Goal: Information Seeking & Learning: Learn about a topic

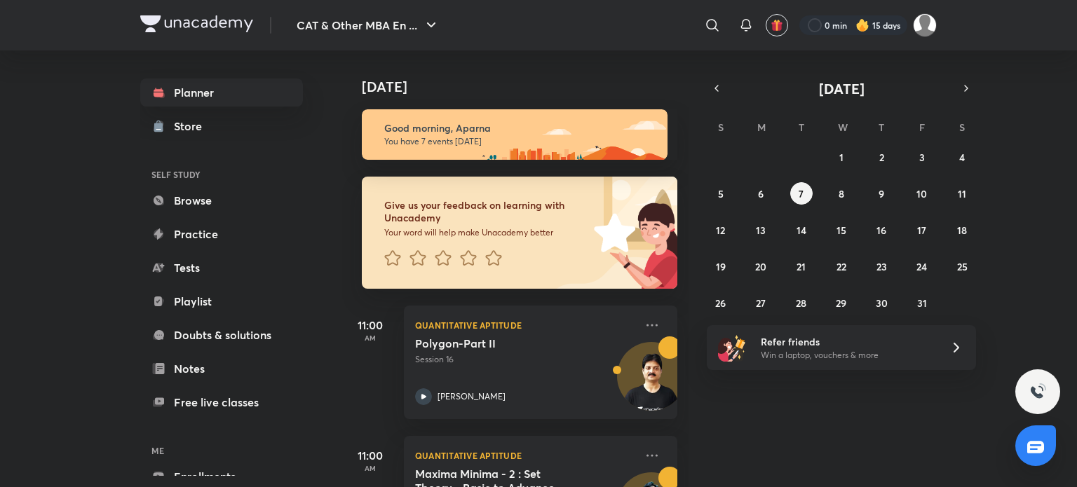
click at [118, 301] on div "CAT & Other MBA En ... ​ 0 min 15 days Planner Store SELF STUDY Browse Practice…" at bounding box center [538, 243] width 1077 height 487
click at [889, 14] on div "0 min 15 days" at bounding box center [862, 25] width 149 height 24
click at [888, 25] on div at bounding box center [853, 25] width 108 height 20
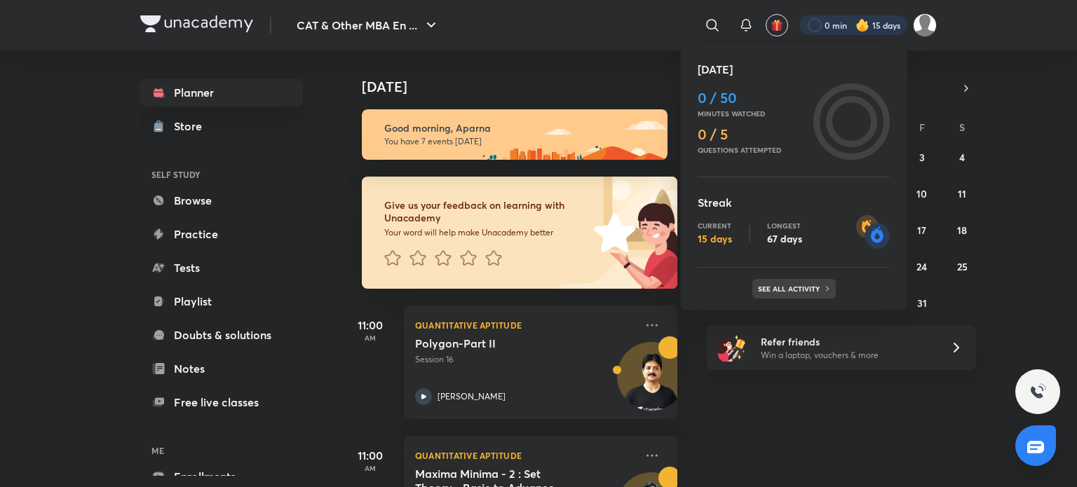
click at [797, 281] on div "See all activity" at bounding box center [793, 289] width 83 height 20
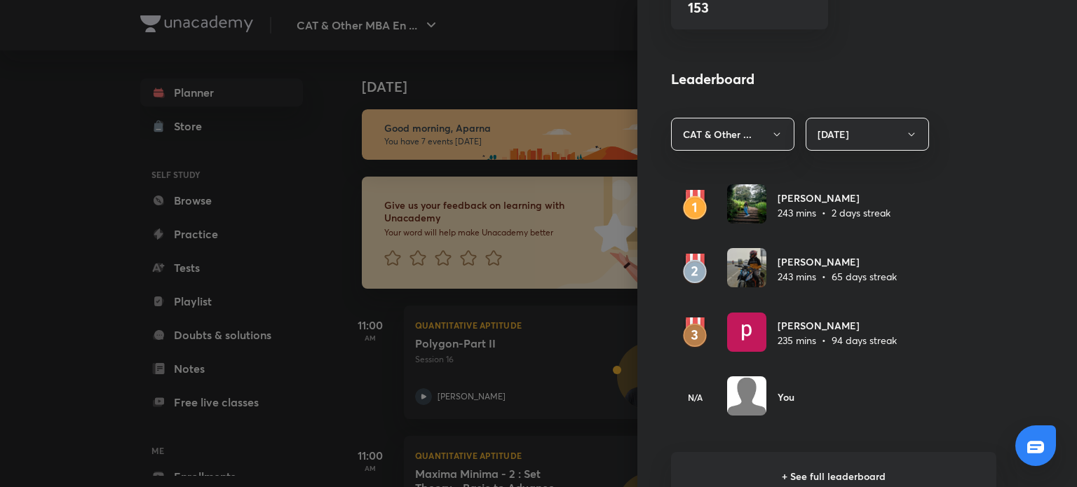
scroll to position [903, 0]
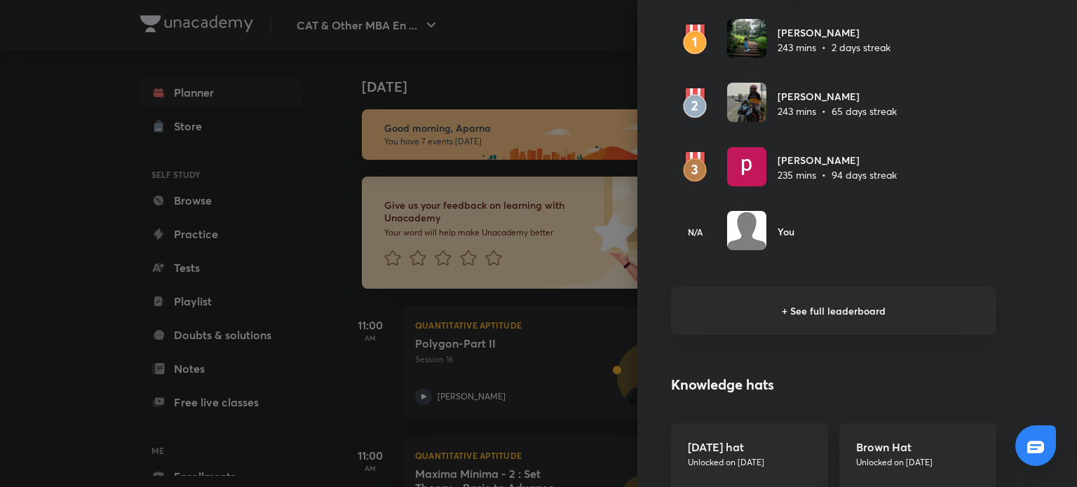
click at [807, 304] on h6 "+ See full leaderboard" at bounding box center [833, 311] width 325 height 48
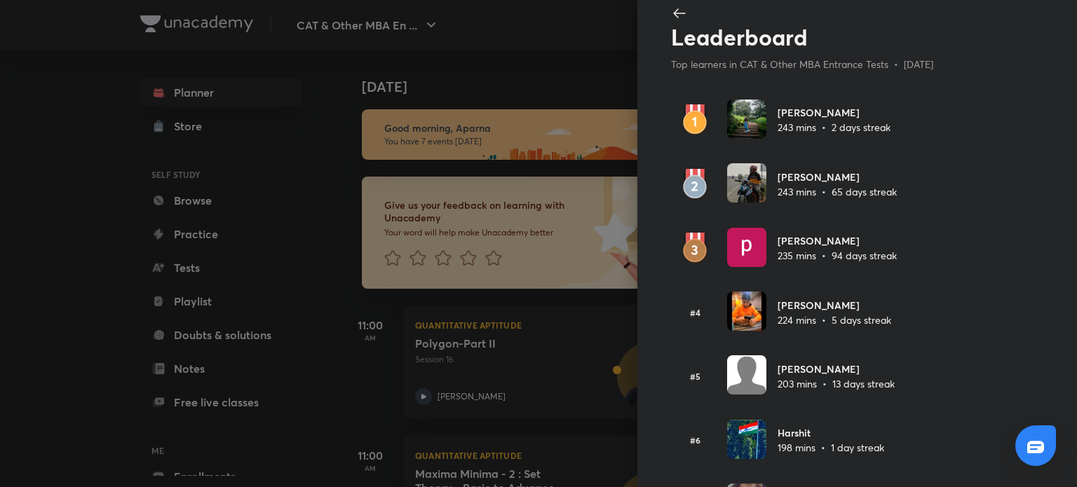
scroll to position [0, 0]
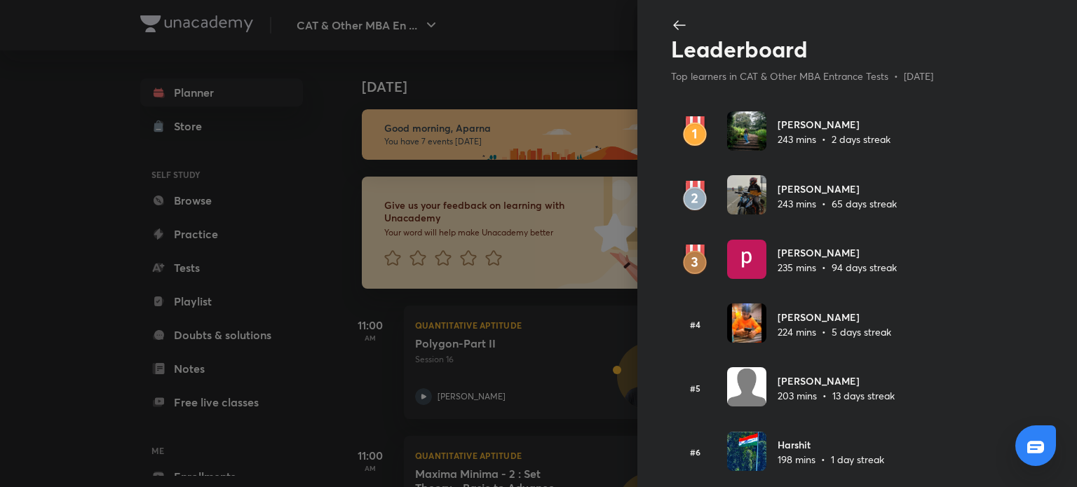
click at [0, 228] on div at bounding box center [538, 243] width 1077 height 487
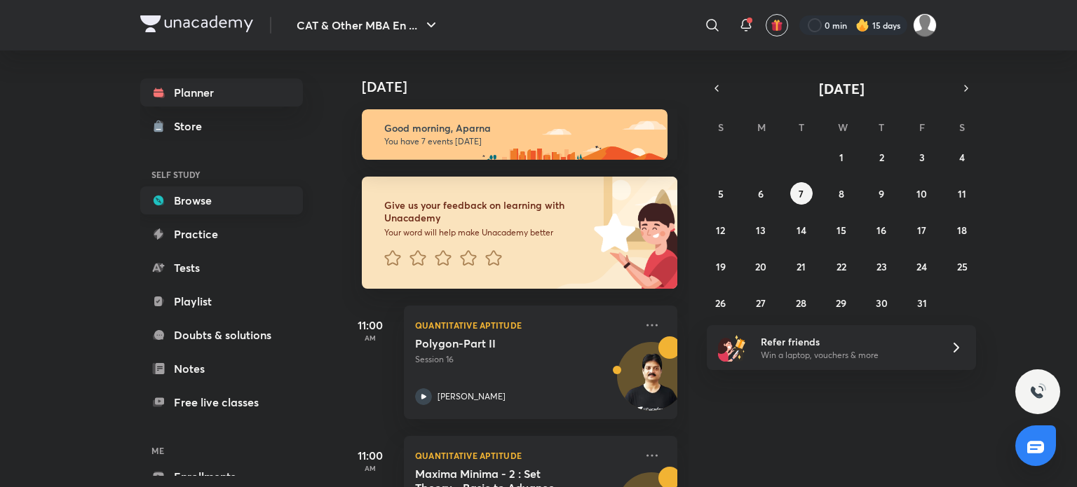
click at [240, 202] on link "Browse" at bounding box center [221, 200] width 163 height 28
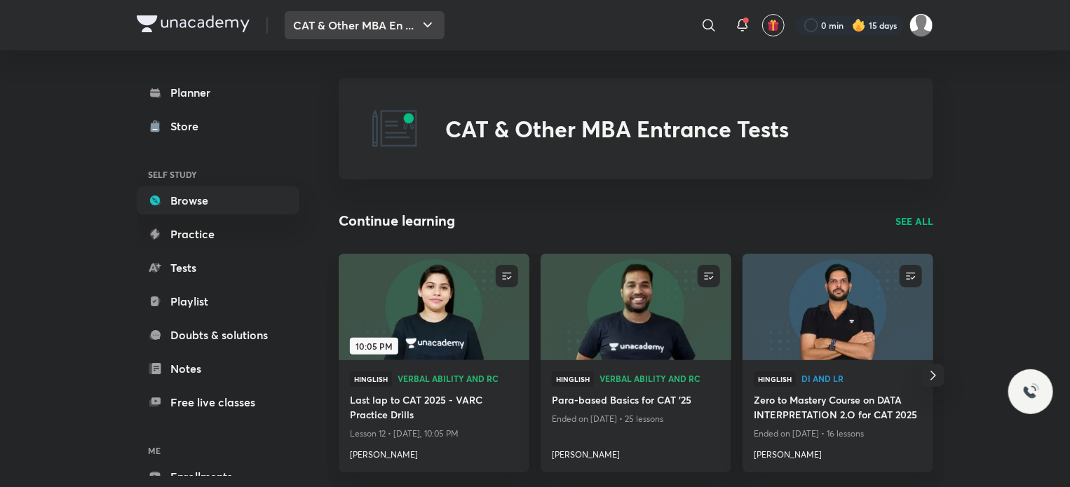
click at [426, 18] on icon "button" at bounding box center [427, 25] width 17 height 17
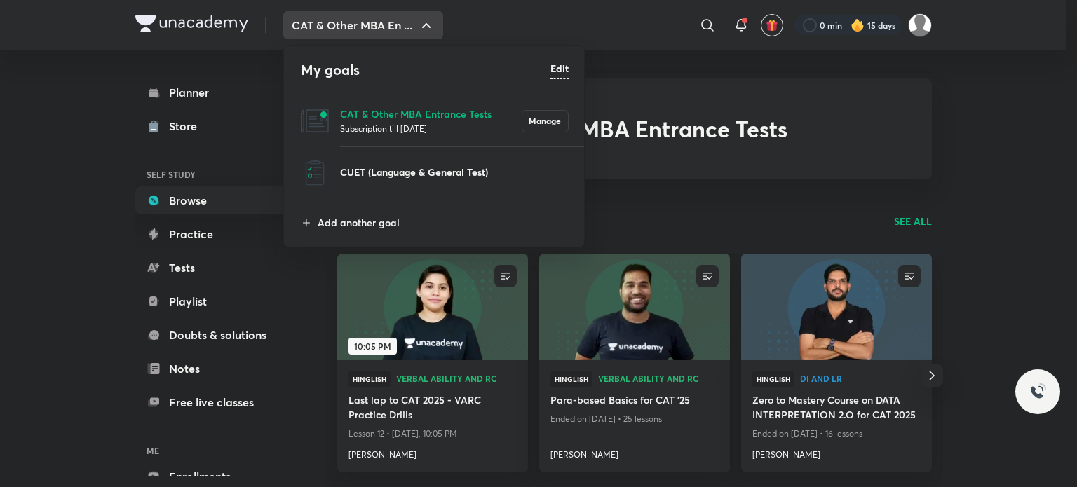
click at [408, 172] on p "CUET (Language & General Test)" at bounding box center [454, 172] width 229 height 15
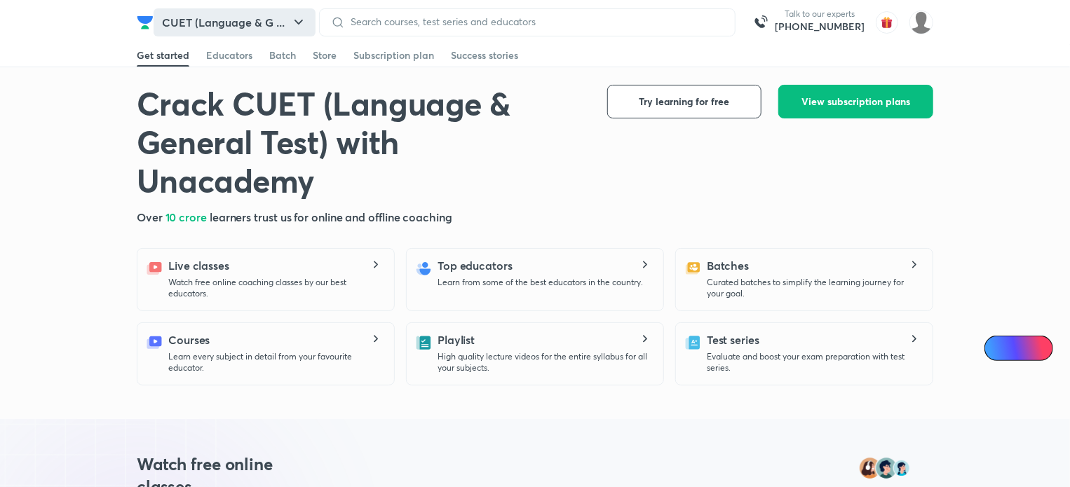
click at [297, 11] on button "CUET (Language & G ..." at bounding box center [235, 22] width 162 height 28
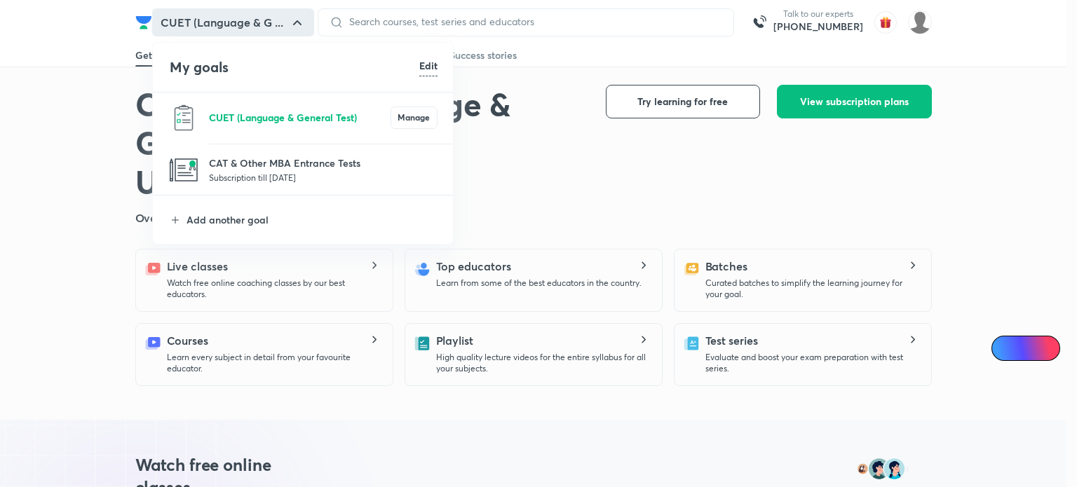
click at [304, 122] on p "CUET (Language & General Test)" at bounding box center [300, 117] width 182 height 15
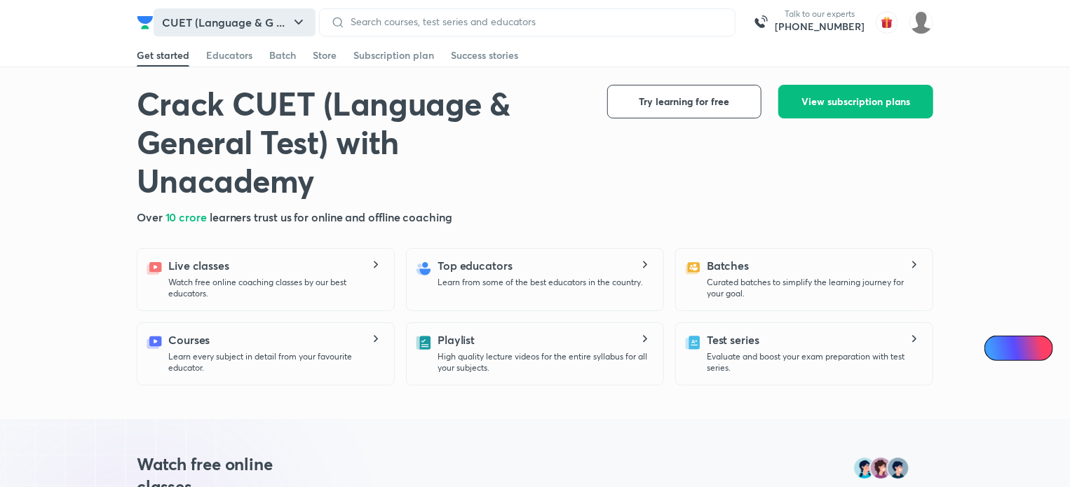
click at [300, 27] on icon "button" at bounding box center [298, 22] width 17 height 17
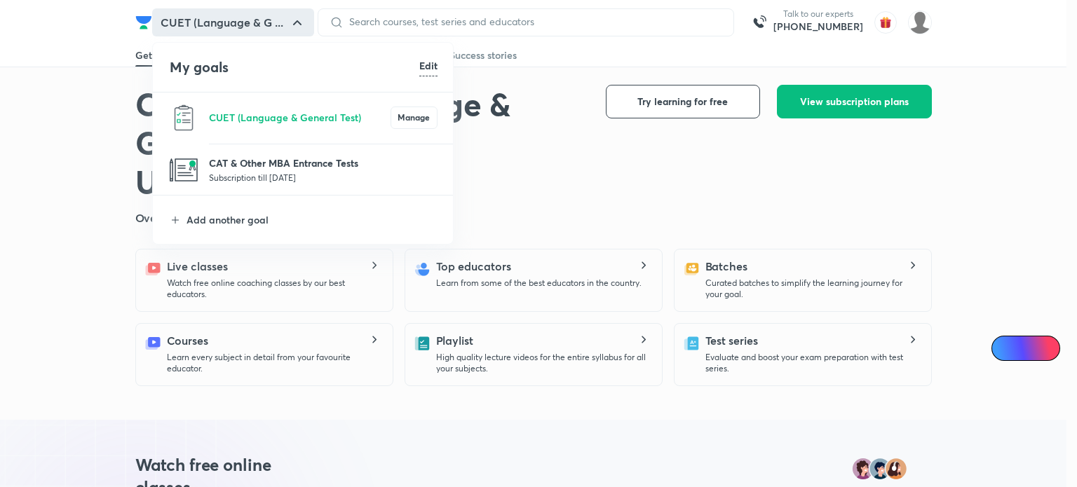
click at [301, 168] on p "CAT & Other MBA Entrance Tests" at bounding box center [323, 163] width 229 height 15
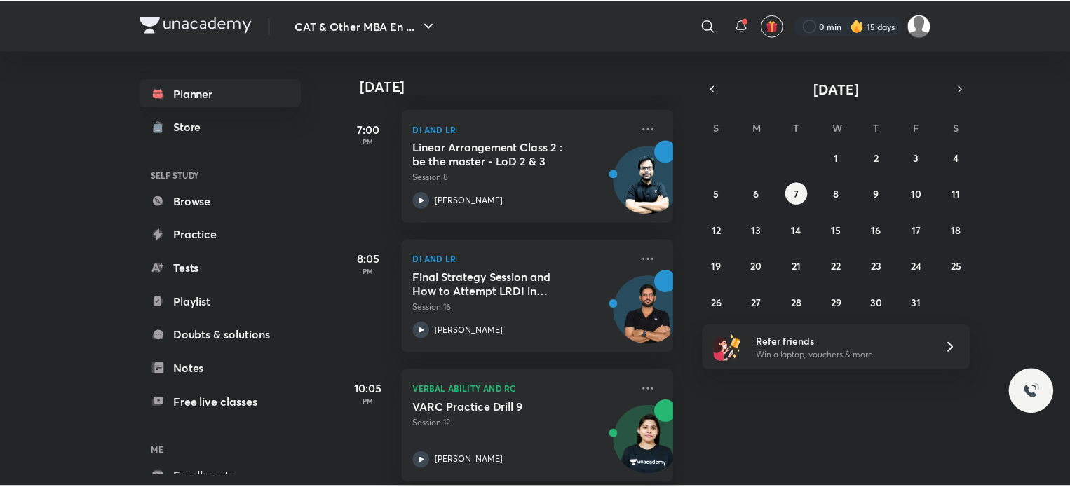
scroll to position [736, 0]
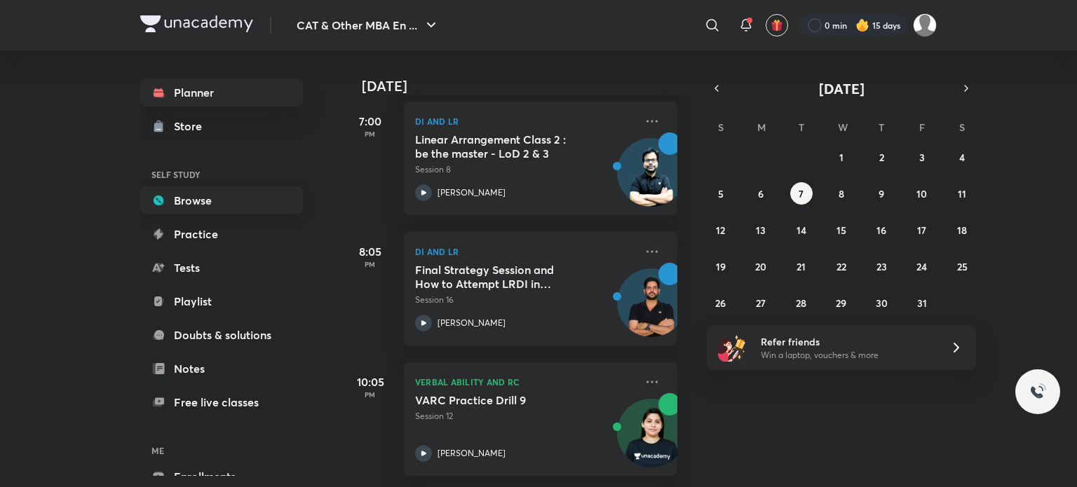
click at [227, 200] on link "Browse" at bounding box center [221, 200] width 163 height 28
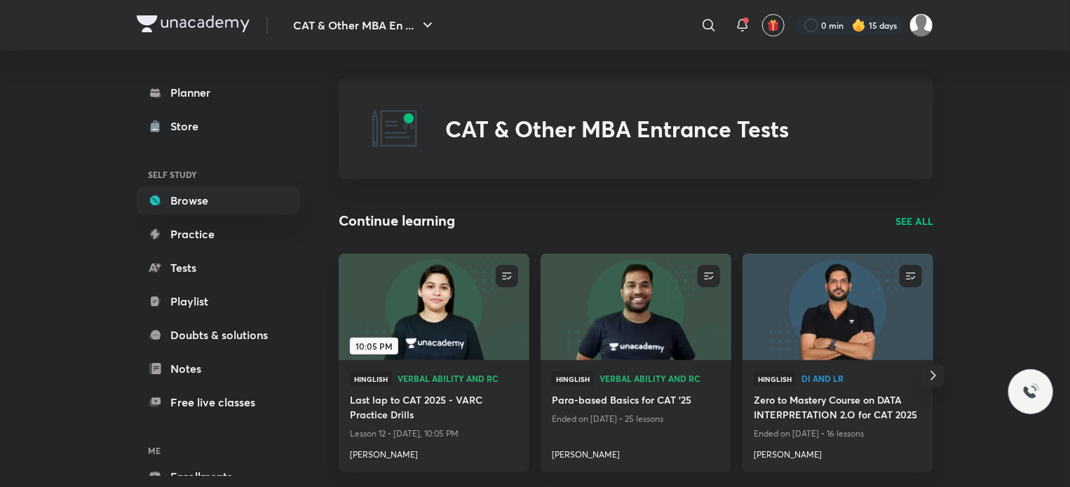
click at [925, 222] on p "SEE ALL" at bounding box center [914, 221] width 38 height 15
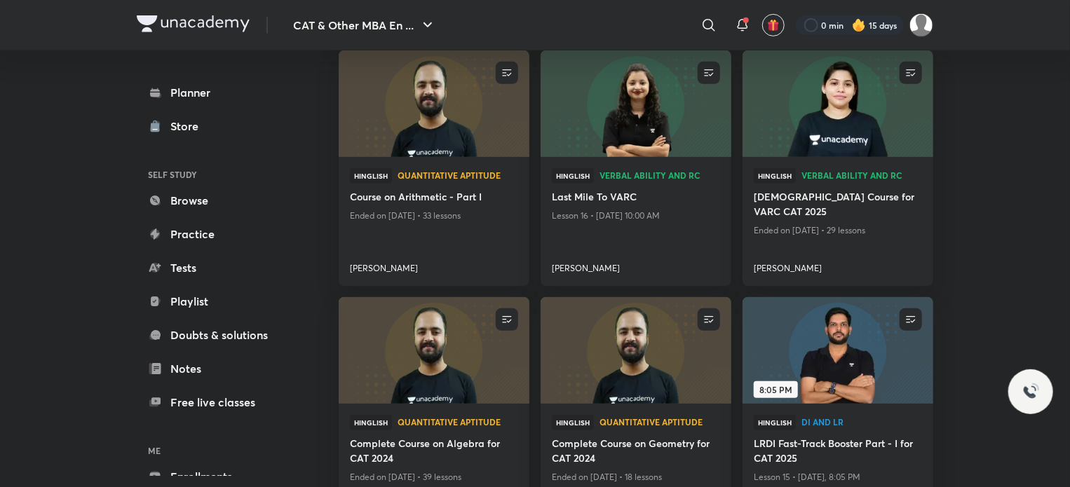
scroll to position [468, 0]
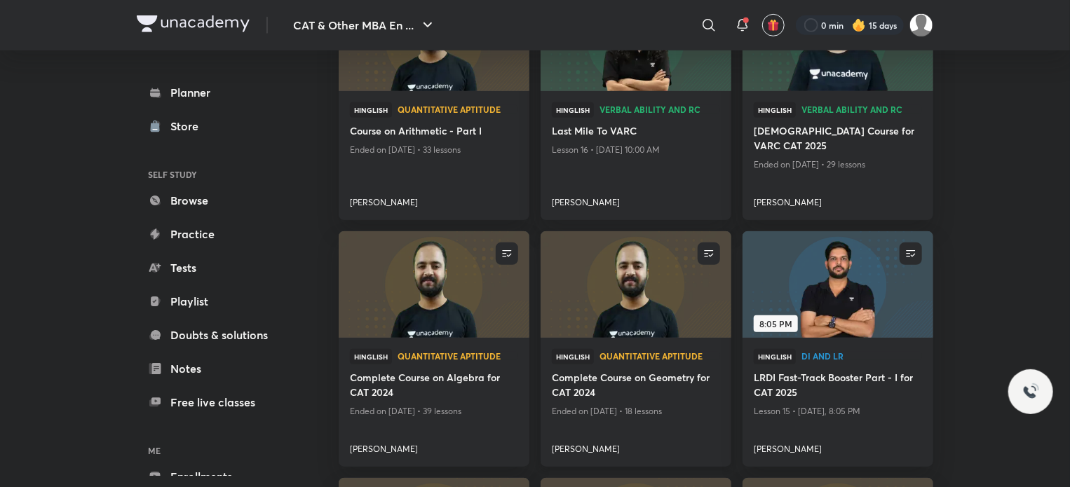
click at [660, 338] on div "Hinglish Quantitative Aptitude Complete Course on Geometry for CAT 2024 Ended o…" at bounding box center [636, 402] width 191 height 129
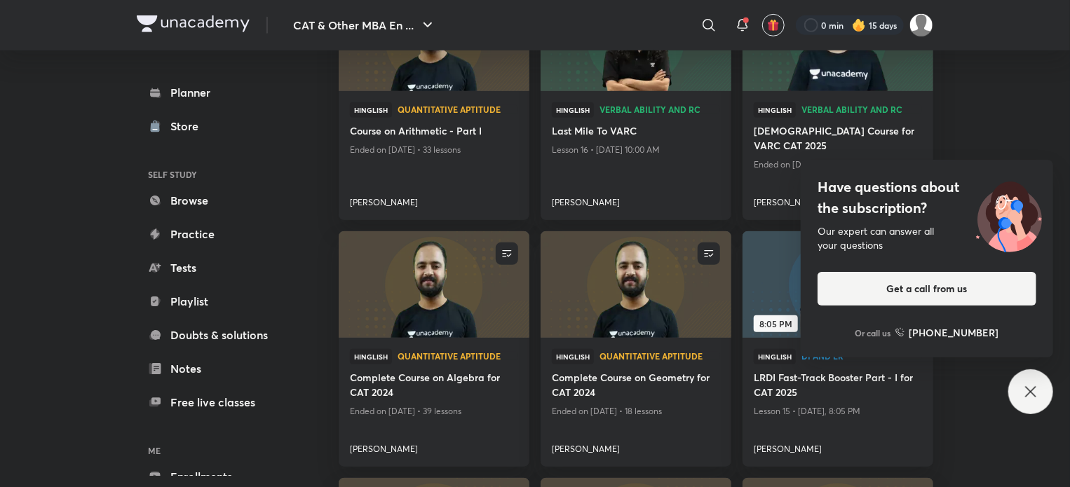
click at [1019, 387] on div "Have questions about the subscription? Our expert can answer all your questions…" at bounding box center [1030, 391] width 45 height 45
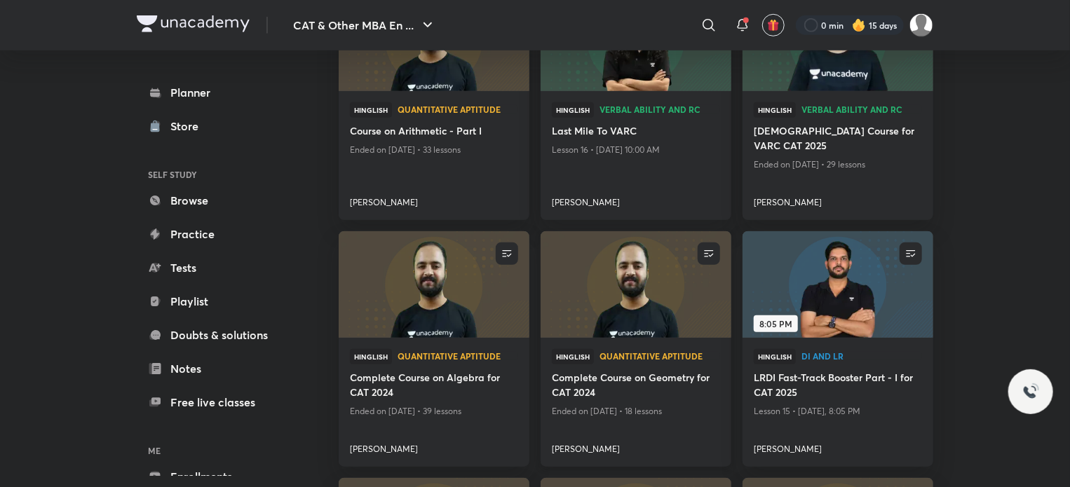
click at [554, 274] on img at bounding box center [635, 285] width 194 height 109
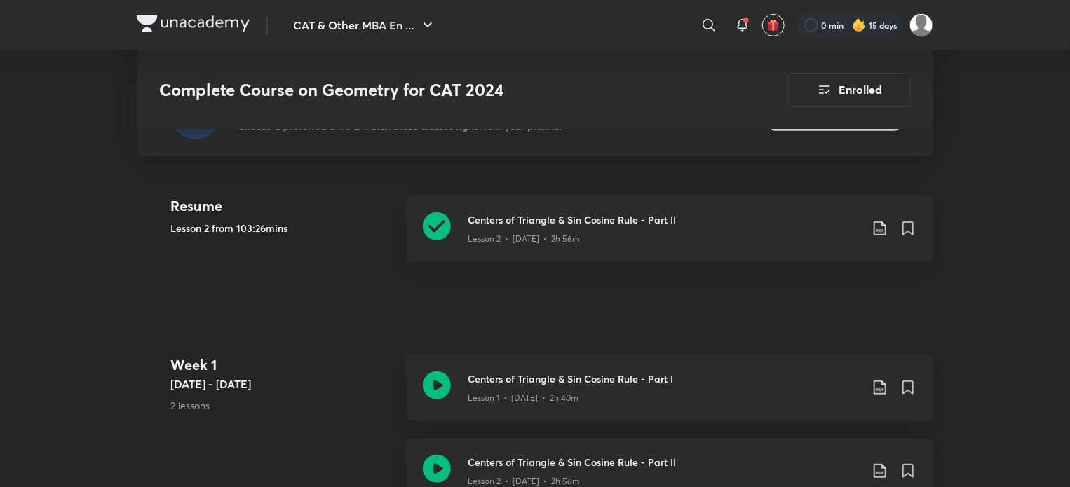
scroll to position [356, 0]
click at [428, 222] on icon at bounding box center [437, 228] width 28 height 28
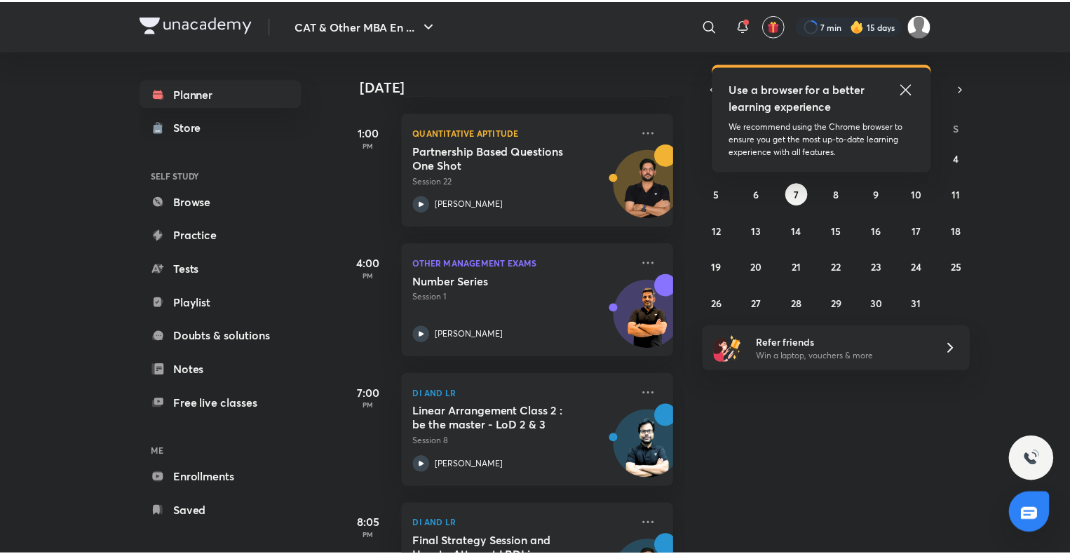
scroll to position [454, 0]
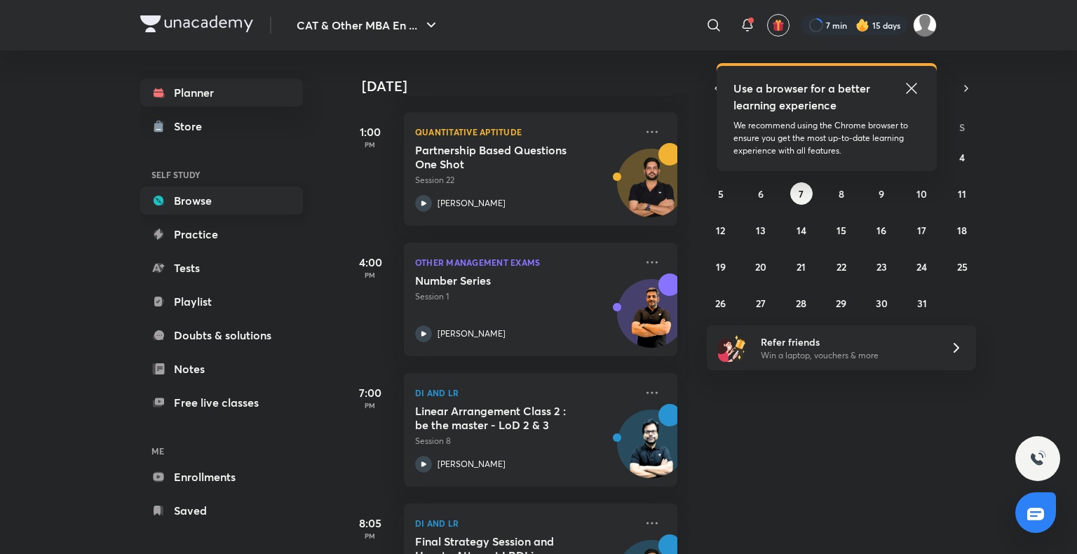
click at [213, 209] on link "Browse" at bounding box center [221, 200] width 163 height 28
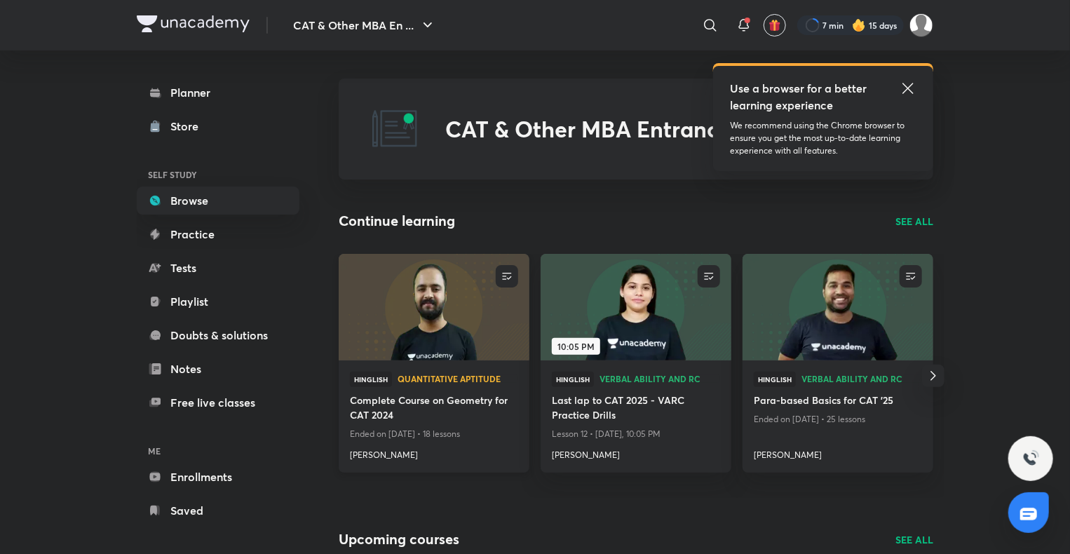
click at [466, 341] on img at bounding box center [434, 306] width 194 height 109
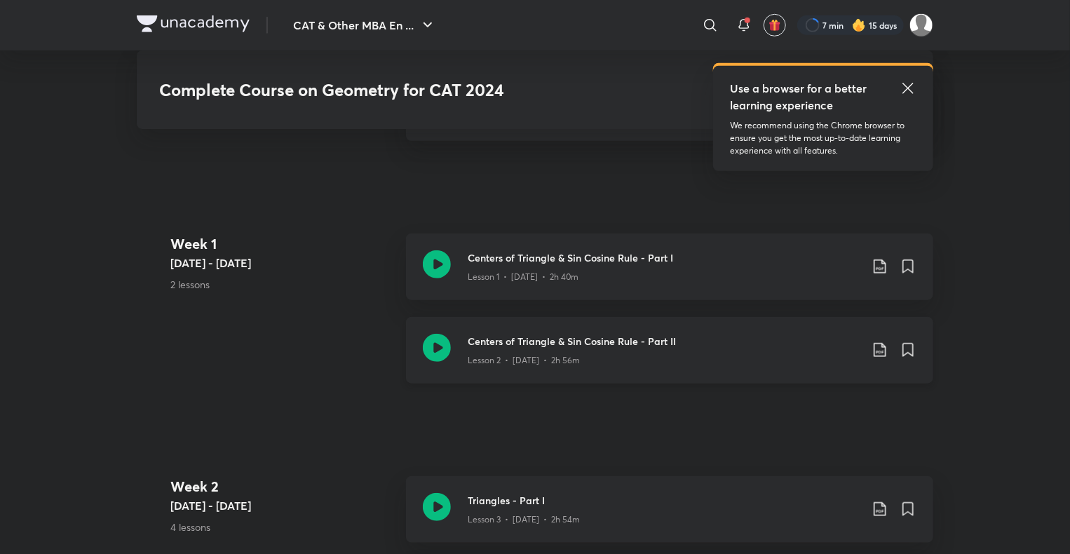
scroll to position [480, 0]
click at [433, 492] on icon at bounding box center [437, 506] width 28 height 28
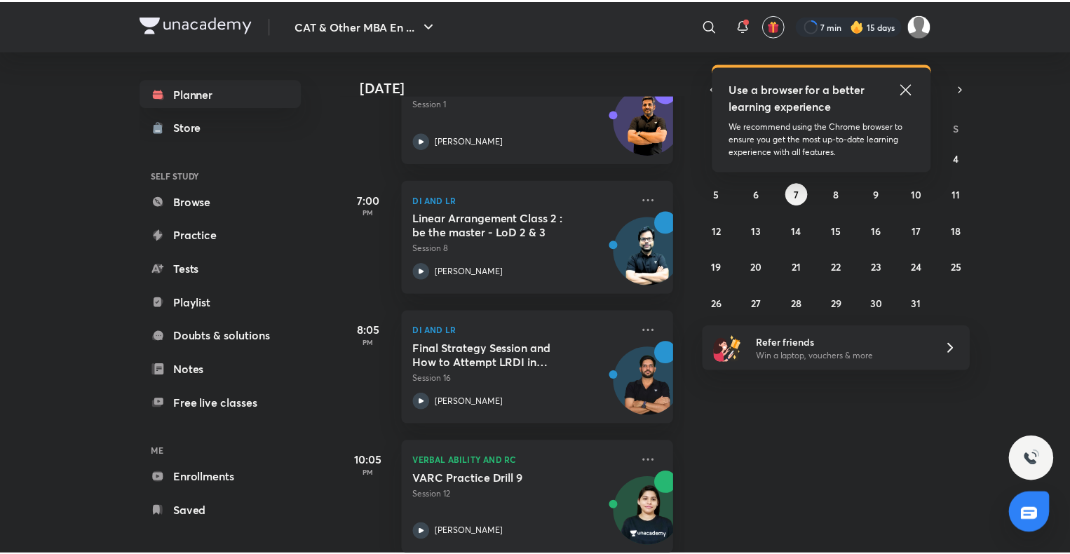
scroll to position [669, 0]
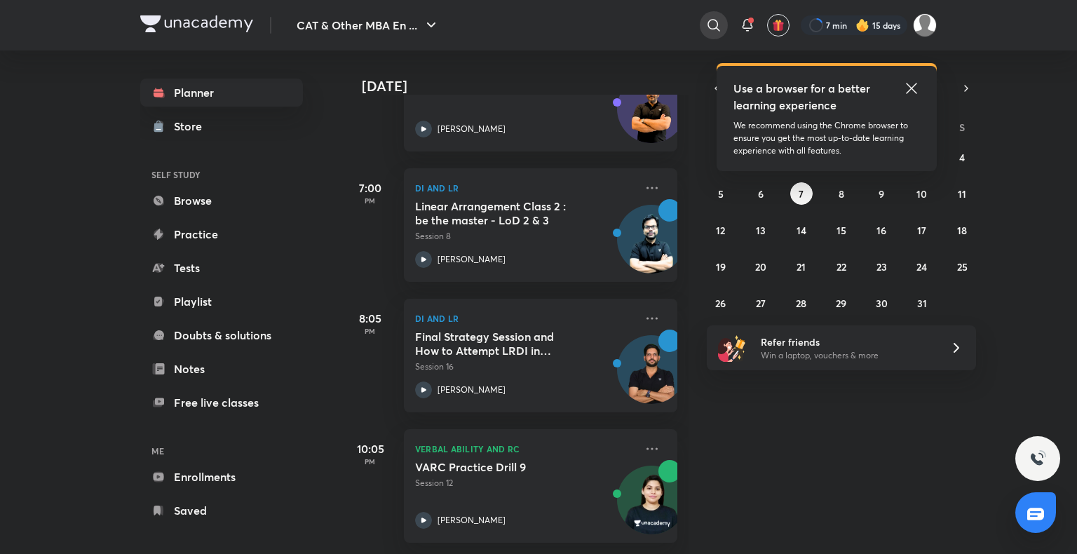
click at [714, 29] on icon at bounding box center [713, 25] width 17 height 17
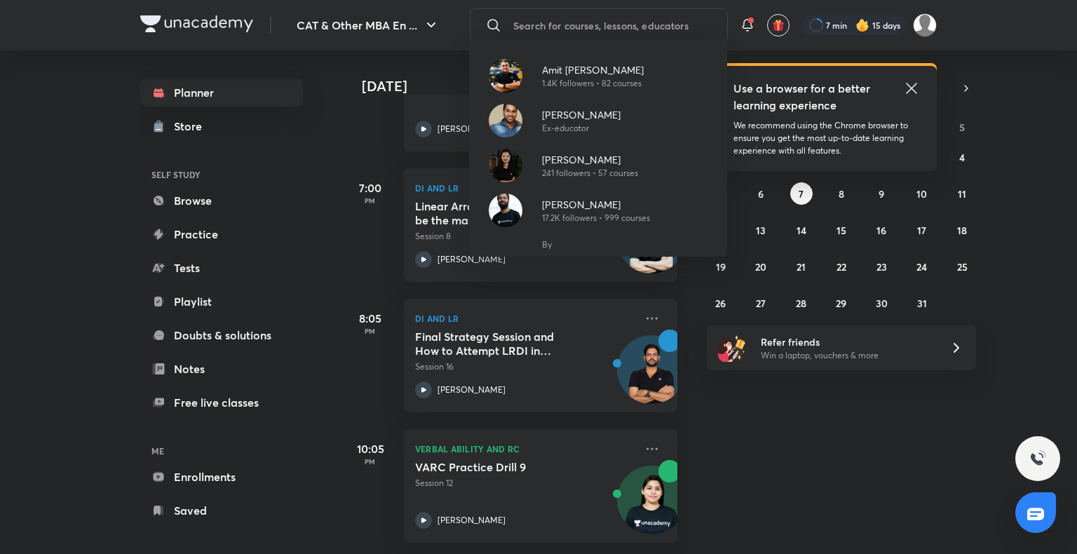
click at [595, 20] on div "Amit Deepak Rohra 1.4K followers • 82 courses Lokesh Sharma Ex-educator Alpa Sh…" at bounding box center [538, 277] width 1077 height 554
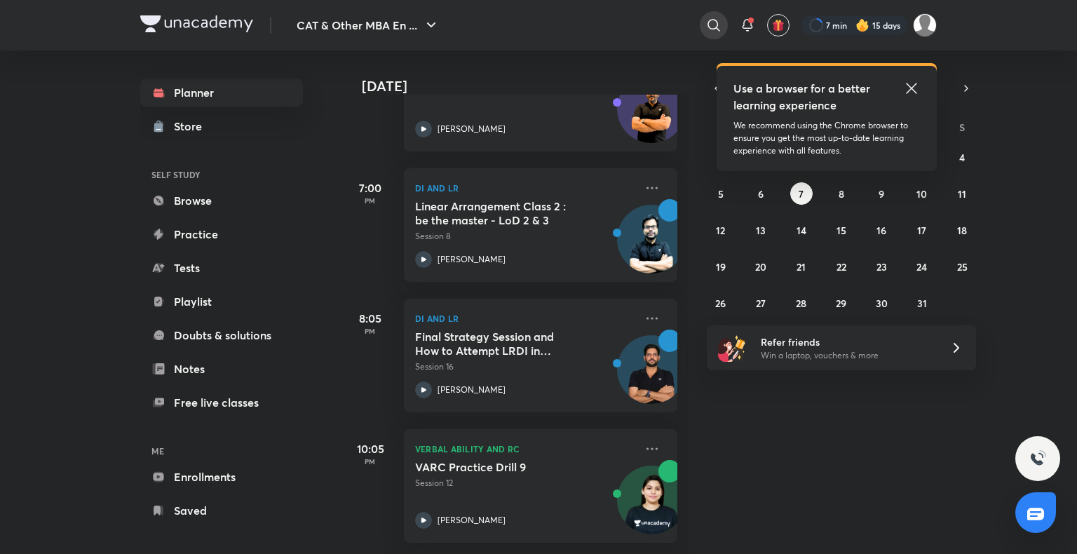
click at [709, 29] on icon at bounding box center [713, 25] width 17 height 17
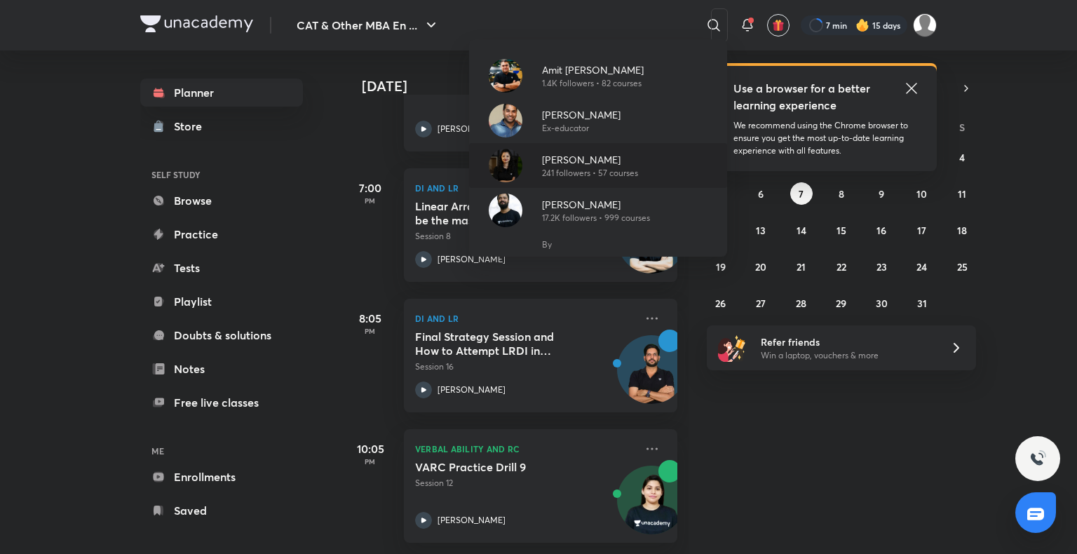
click at [626, 175] on p "241 followers • 57 courses" at bounding box center [590, 173] width 96 height 13
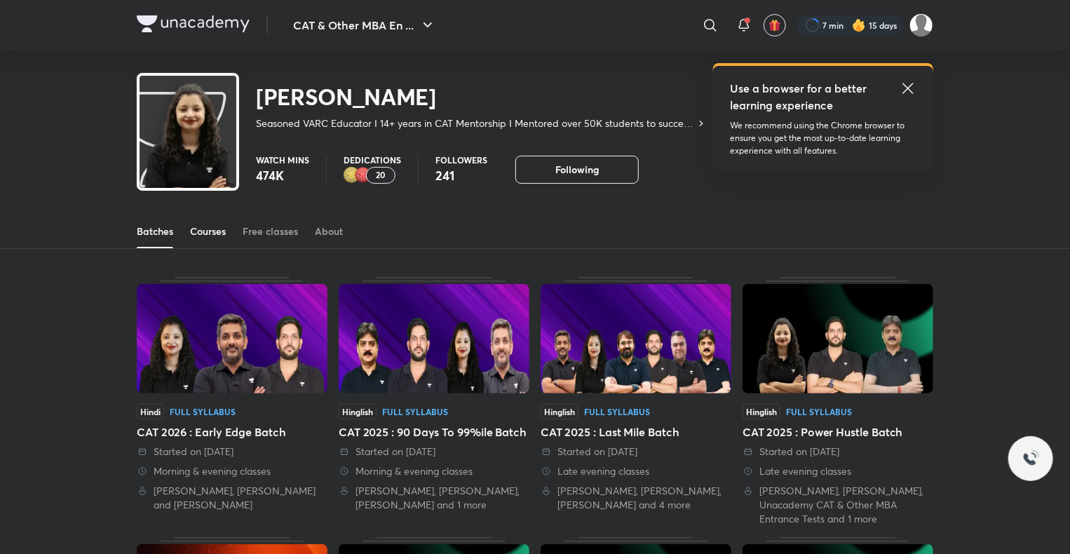
click at [207, 232] on div "Courses" at bounding box center [208, 231] width 36 height 14
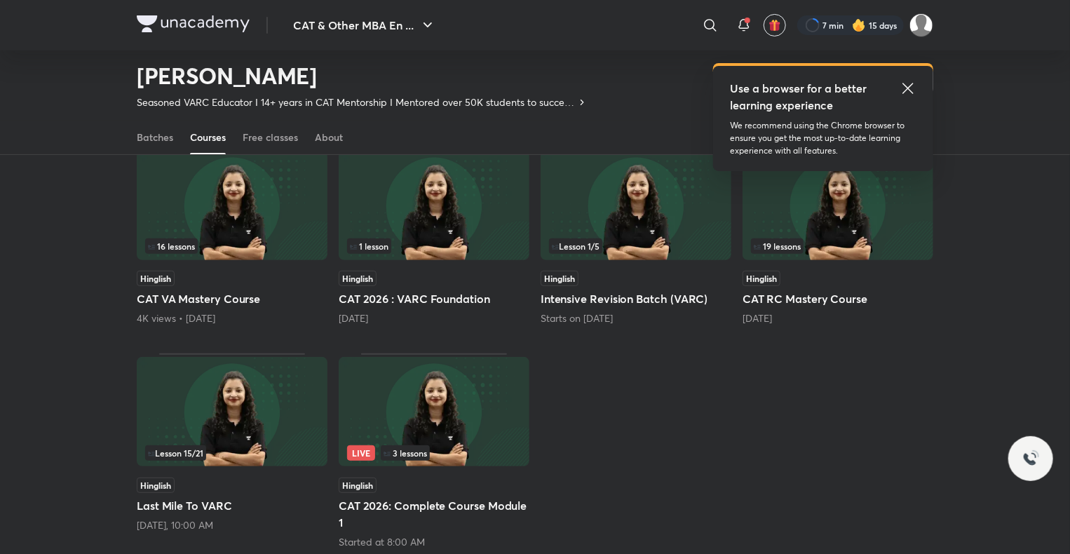
scroll to position [132, 0]
click at [460, 428] on img at bounding box center [434, 412] width 191 height 109
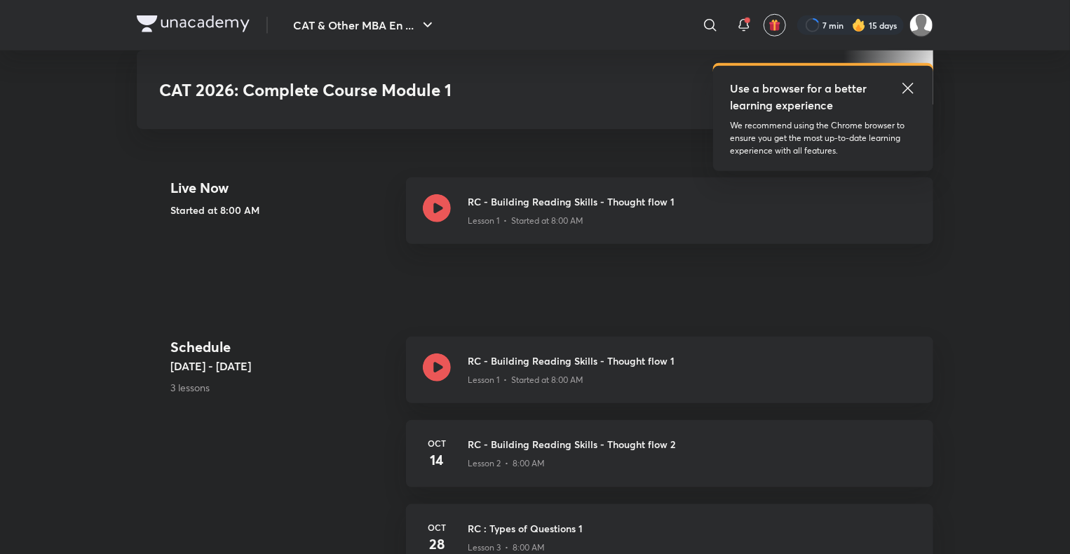
scroll to position [557, 0]
click at [440, 369] on icon at bounding box center [437, 369] width 28 height 28
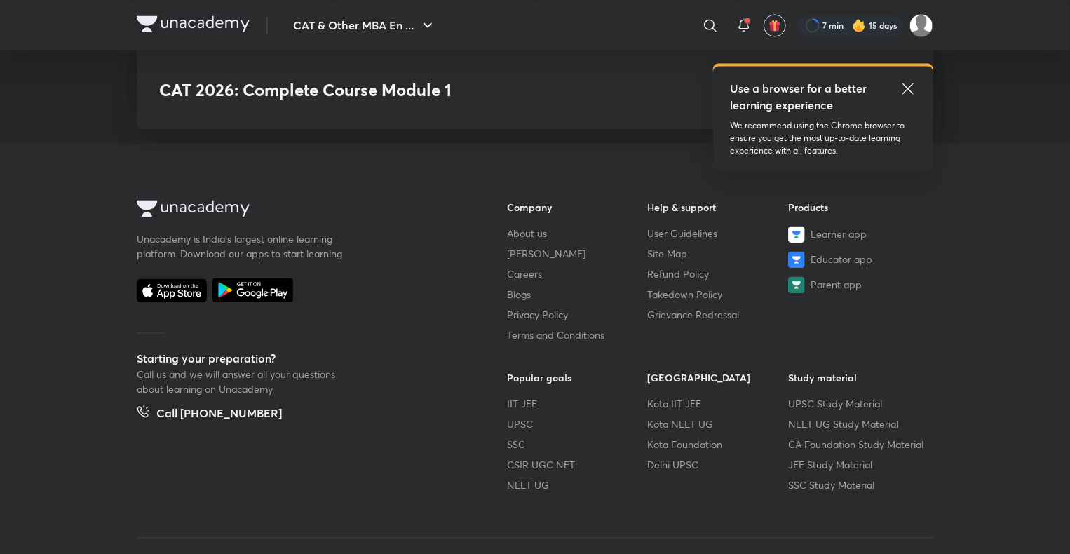
scroll to position [1399, 0]
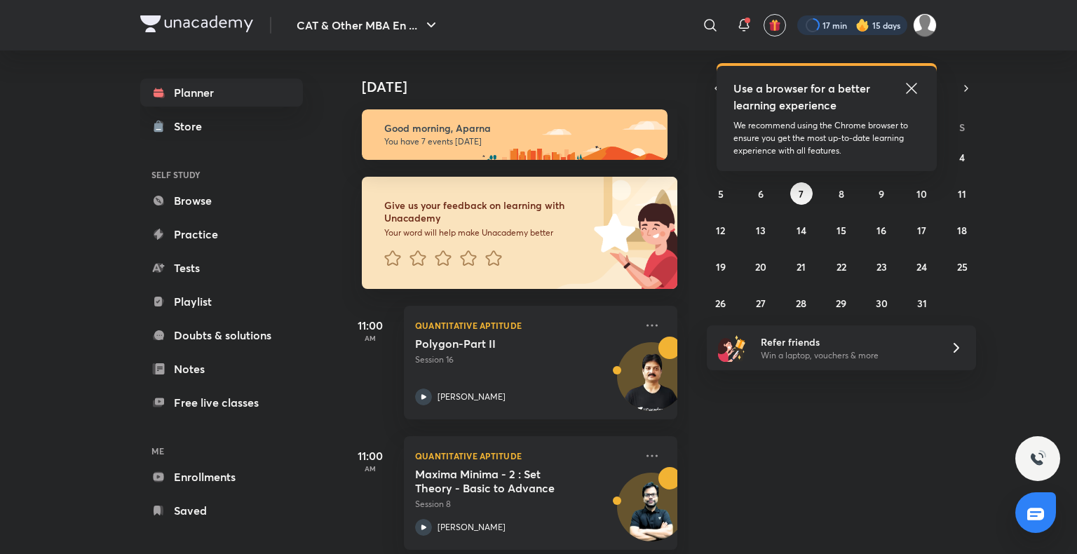
click at [822, 24] on div at bounding box center [852, 25] width 110 height 20
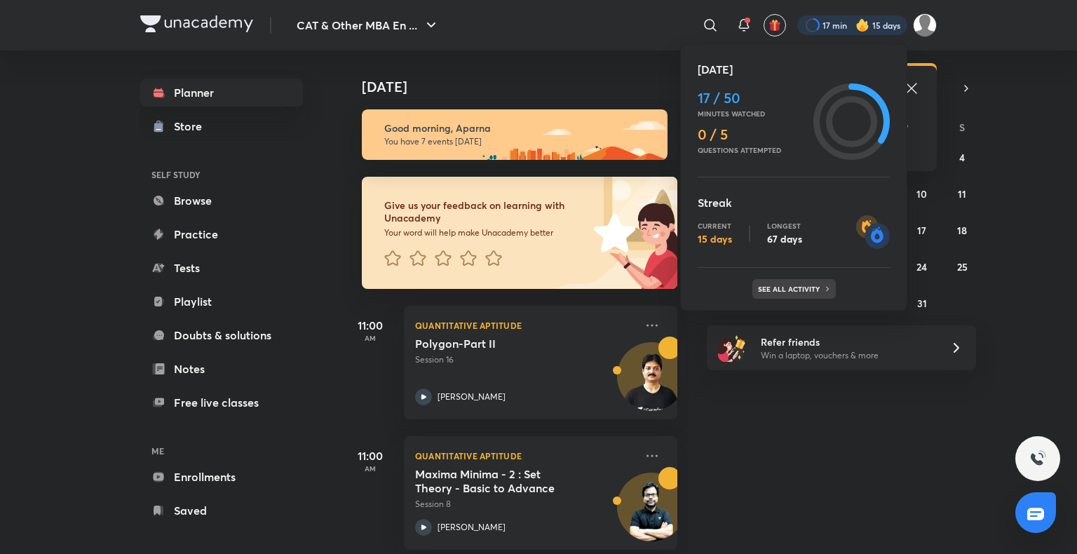
click at [796, 292] on p "See all activity" at bounding box center [790, 289] width 65 height 8
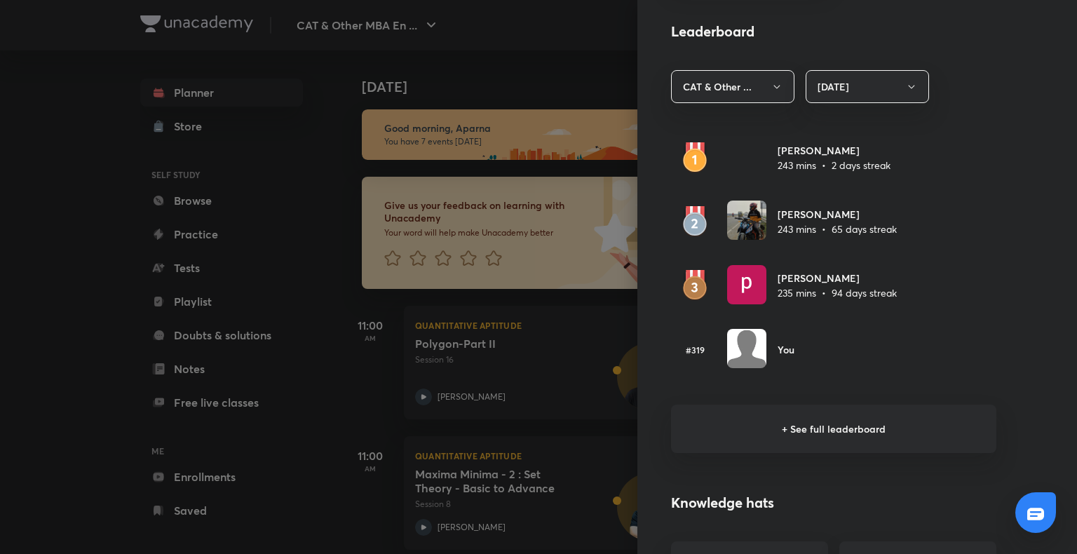
scroll to position [799, 0]
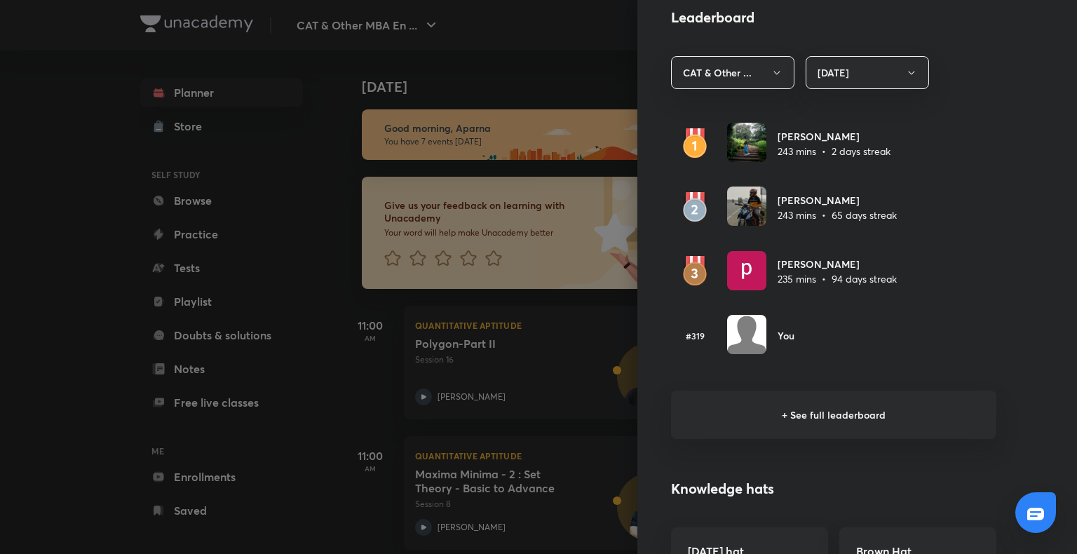
click at [810, 420] on h6 "+ See full leaderboard" at bounding box center [833, 414] width 325 height 48
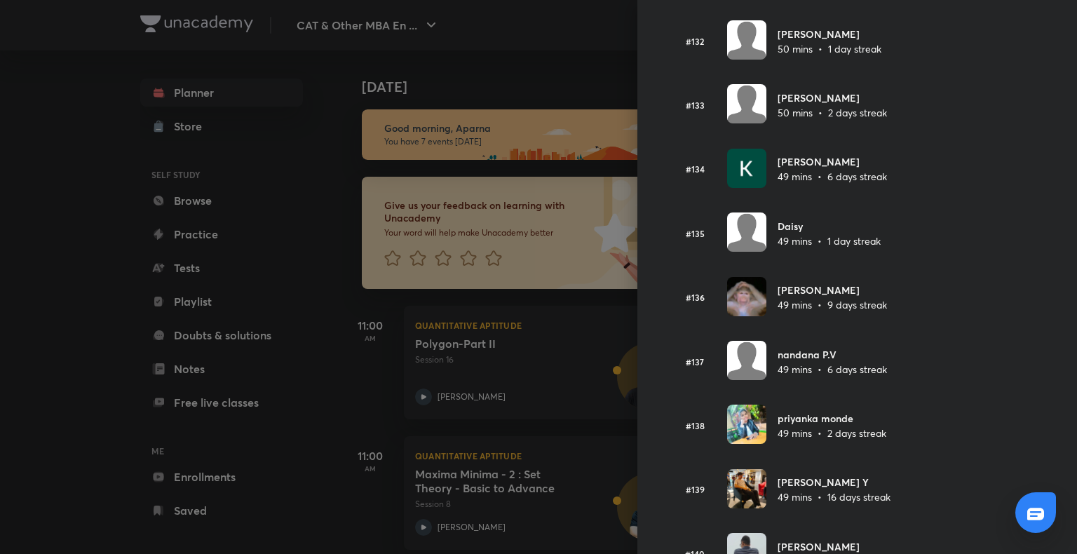
scroll to position [8431, 0]
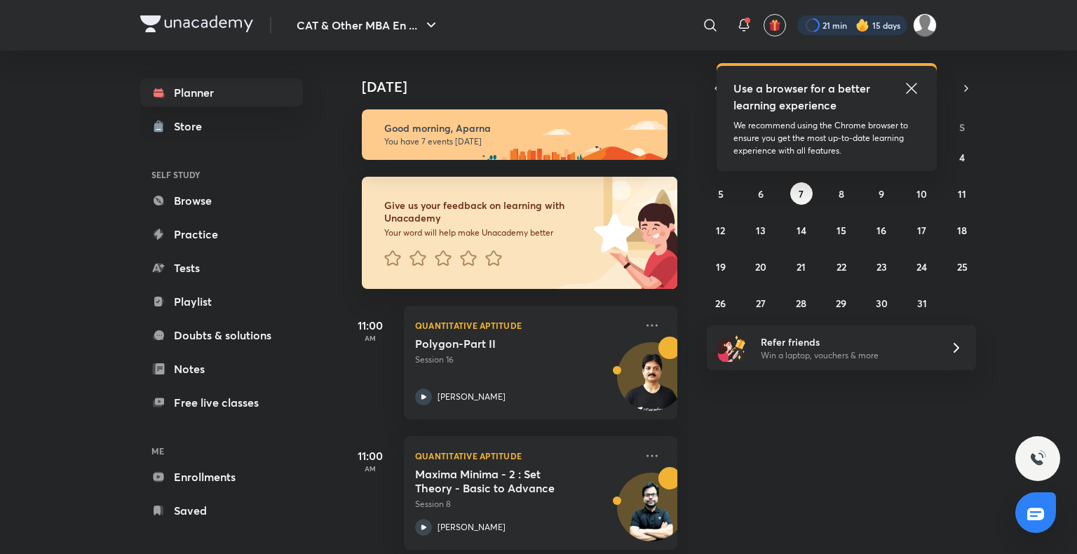
click at [852, 31] on div at bounding box center [852, 25] width 110 height 20
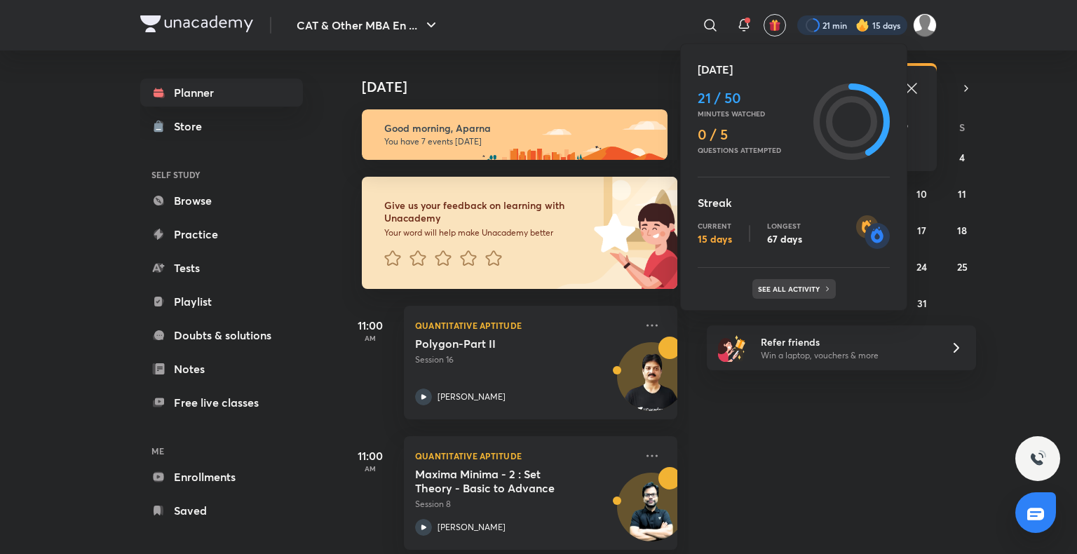
click at [801, 290] on p "See all activity" at bounding box center [790, 289] width 65 height 8
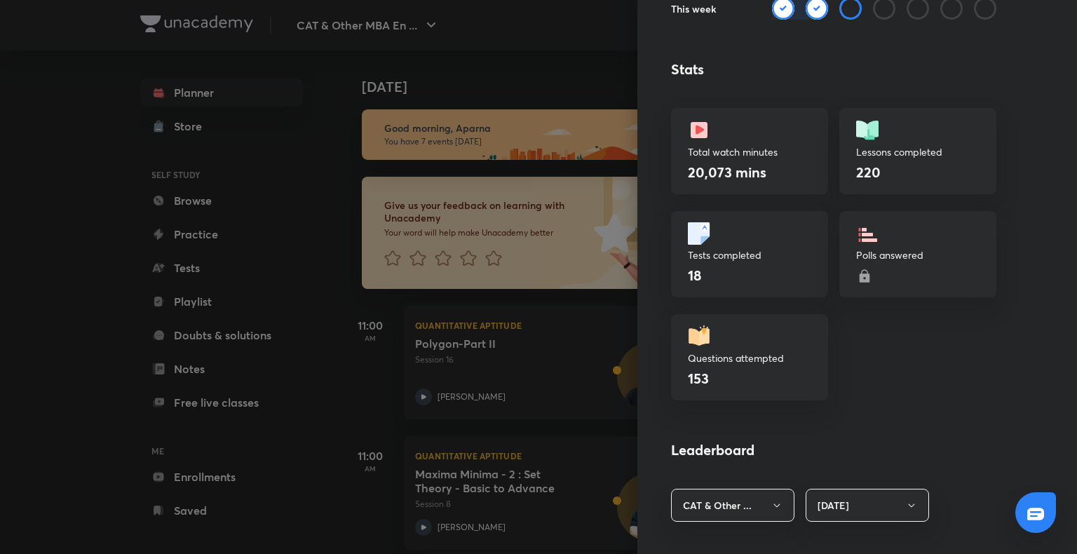
scroll to position [376, 0]
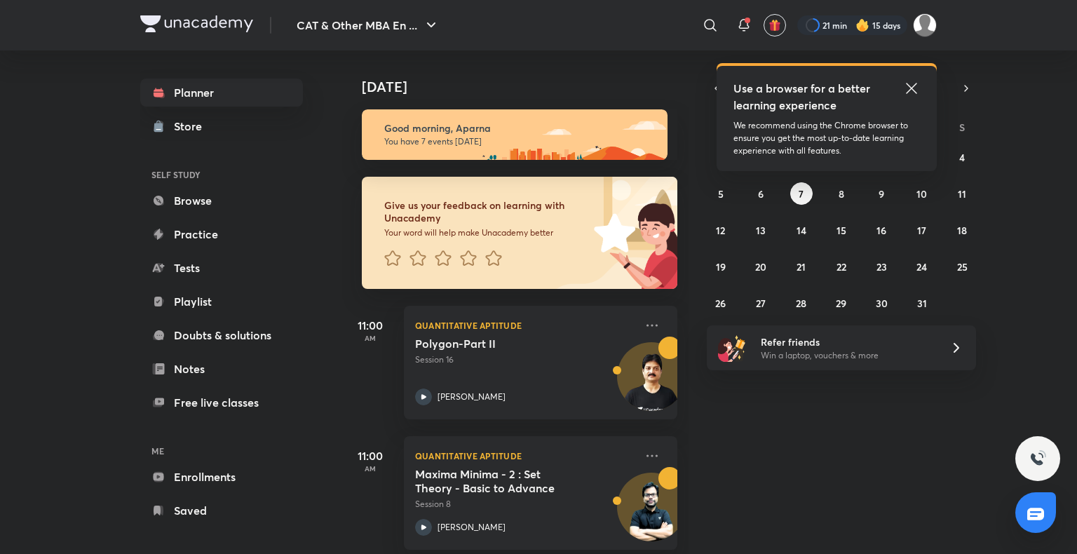
click at [857, 18] on img at bounding box center [862, 25] width 14 height 14
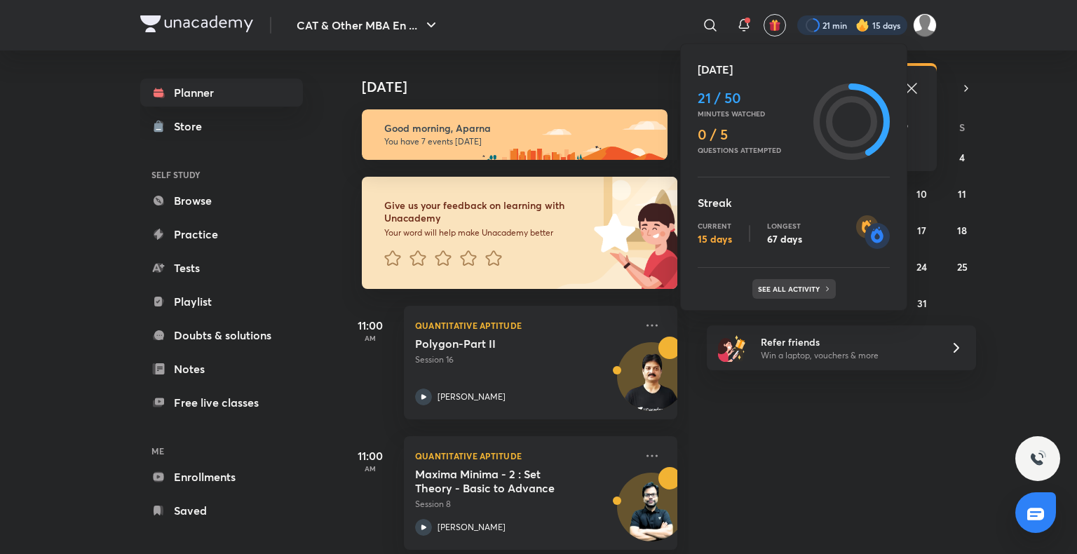
click at [781, 293] on div "See all activity" at bounding box center [793, 289] width 83 height 20
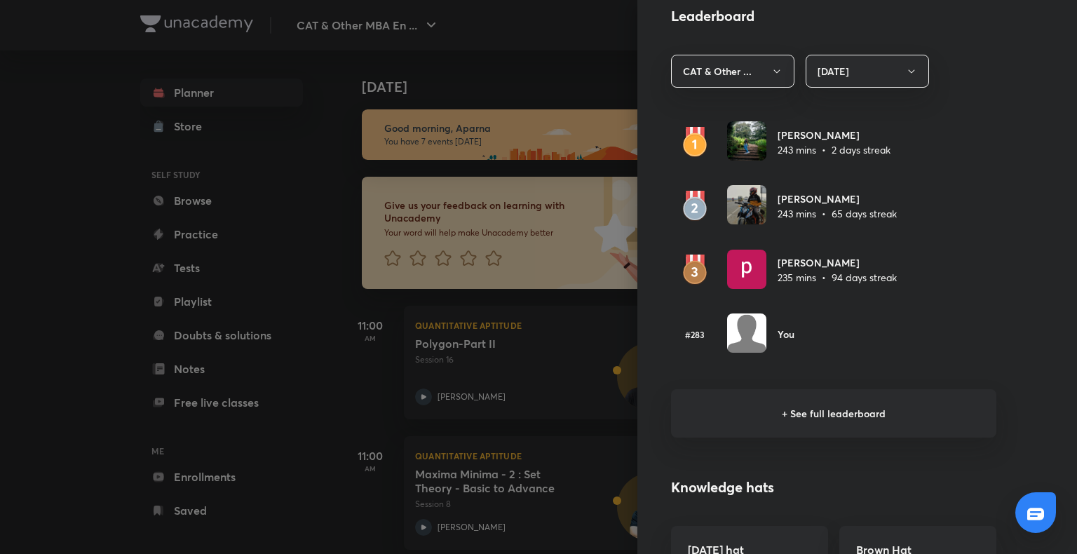
scroll to position [801, 0]
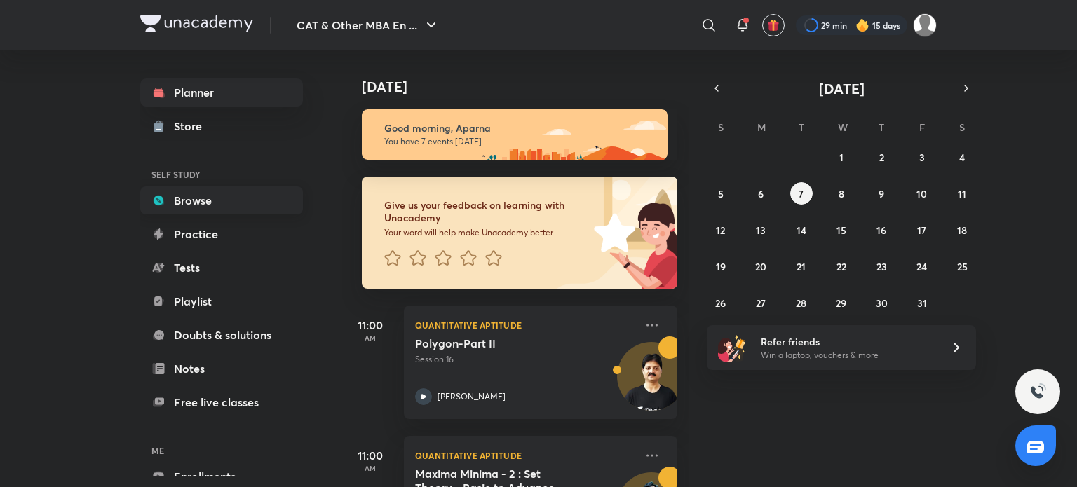
click at [220, 198] on link "Browse" at bounding box center [221, 200] width 163 height 28
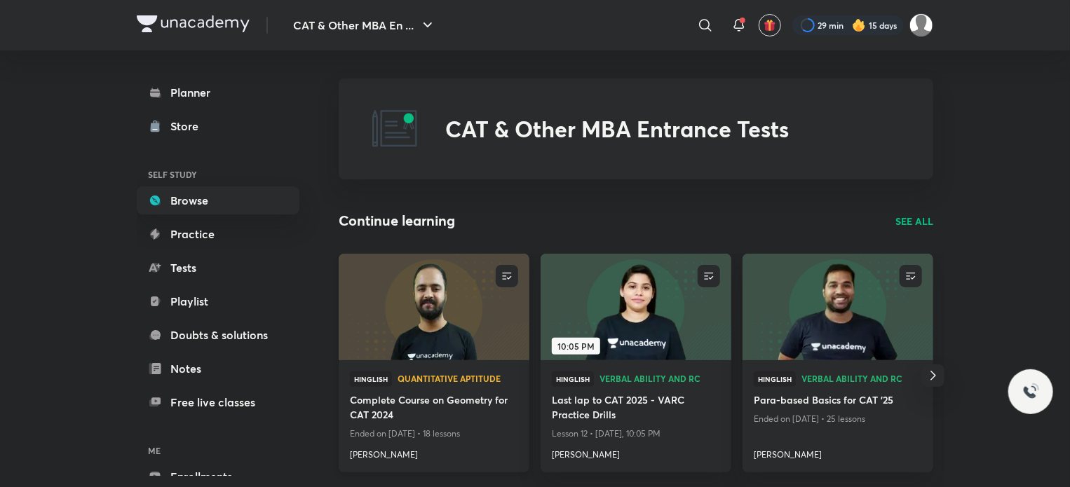
click at [451, 292] on img at bounding box center [434, 306] width 194 height 109
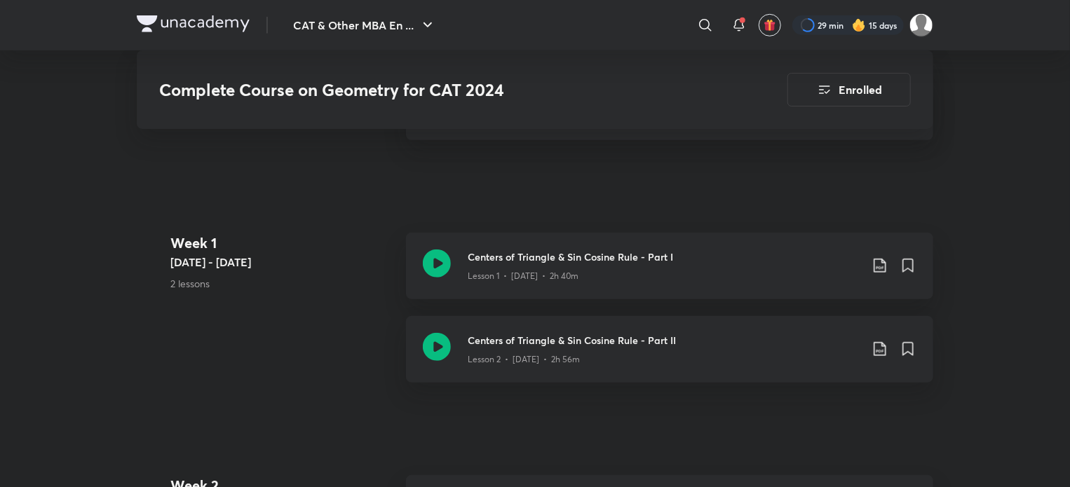
scroll to position [379, 0]
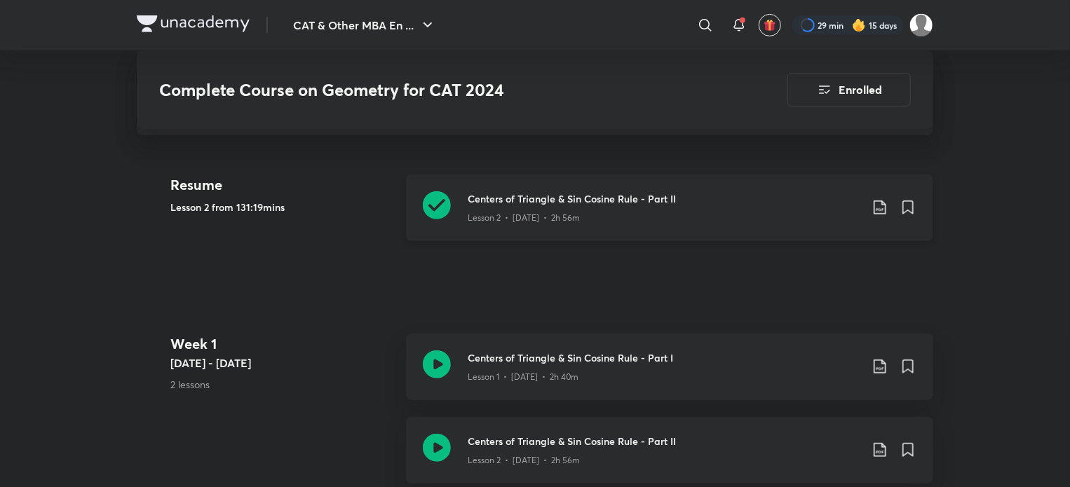
click at [435, 207] on icon at bounding box center [437, 205] width 28 height 28
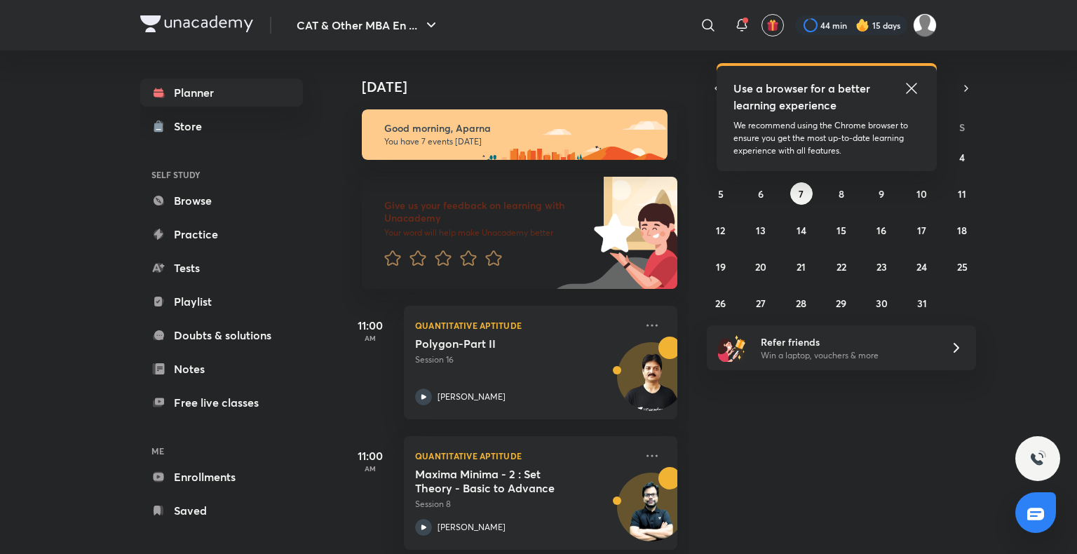
drag, startPoint x: 0, startPoint y: 0, endPoint x: 858, endPoint y: 24, distance: 858.4
click at [858, 24] on img at bounding box center [862, 25] width 14 height 14
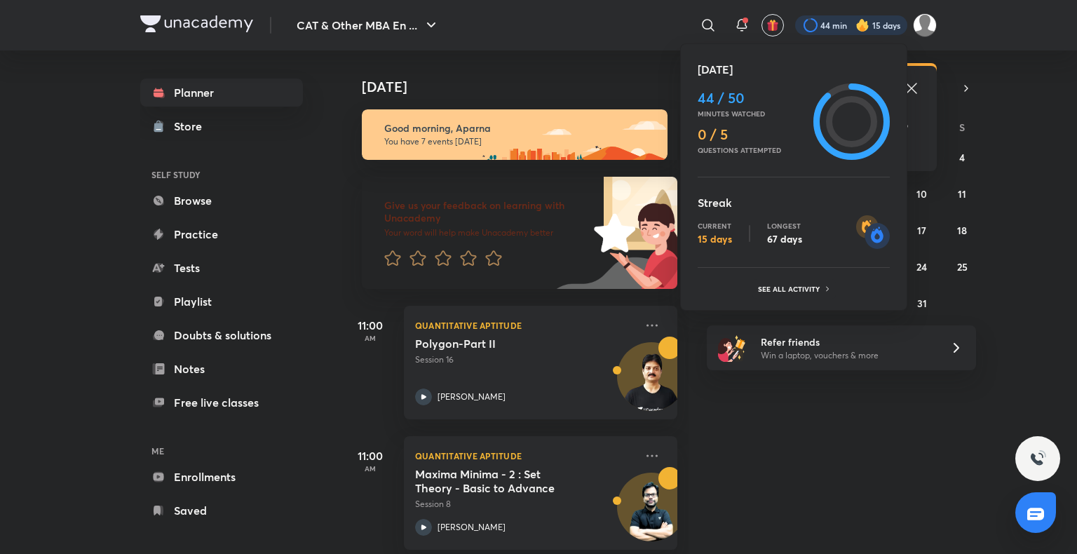
click at [782, 299] on div "Today 44 / 50 Minutes watched 0 / 5 Questions attempted Streak Current 15 days …" at bounding box center [793, 176] width 227 height 267
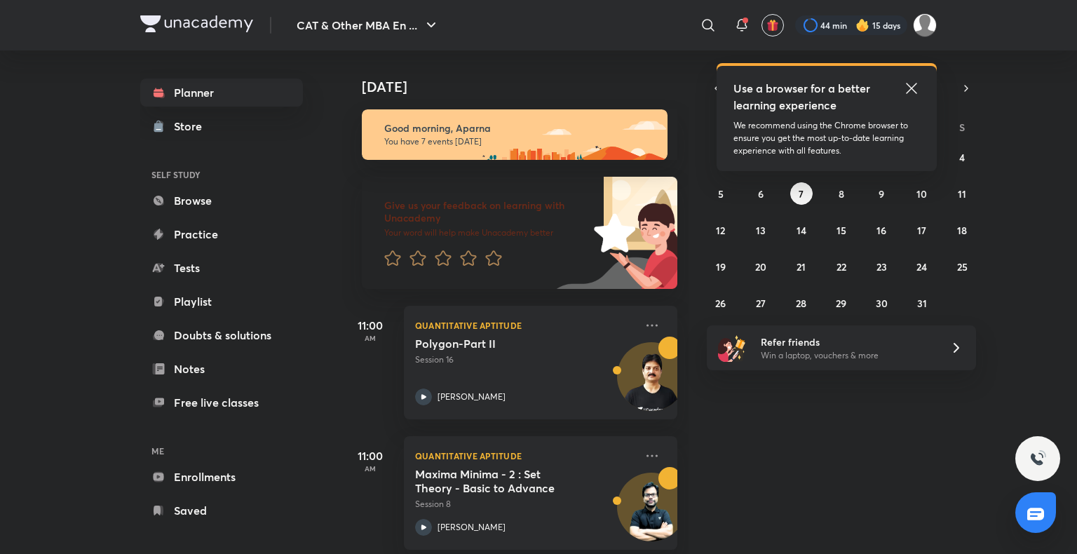
click at [855, 25] on img at bounding box center [862, 25] width 14 height 14
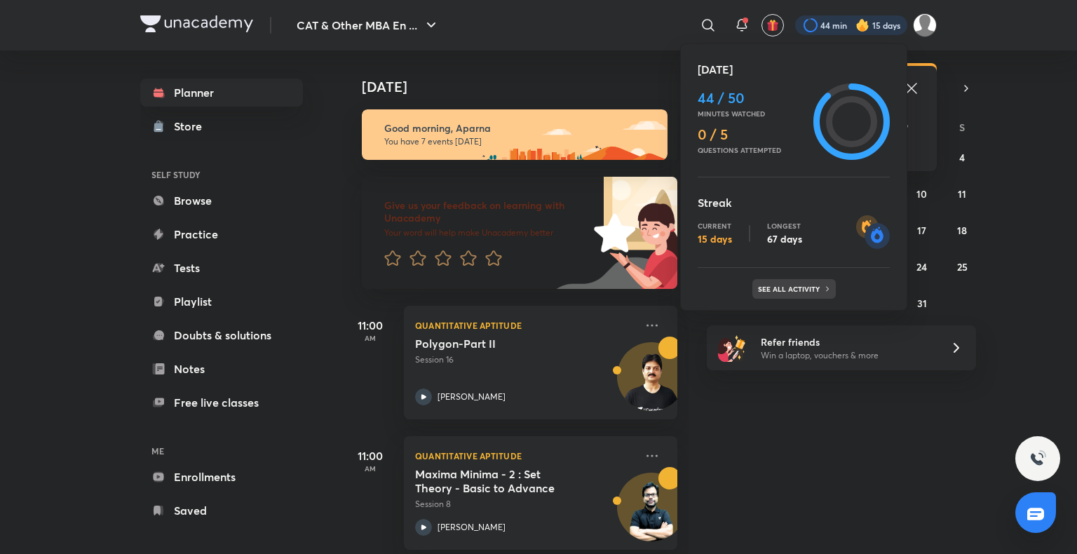
click at [777, 285] on p "See all activity" at bounding box center [790, 289] width 65 height 8
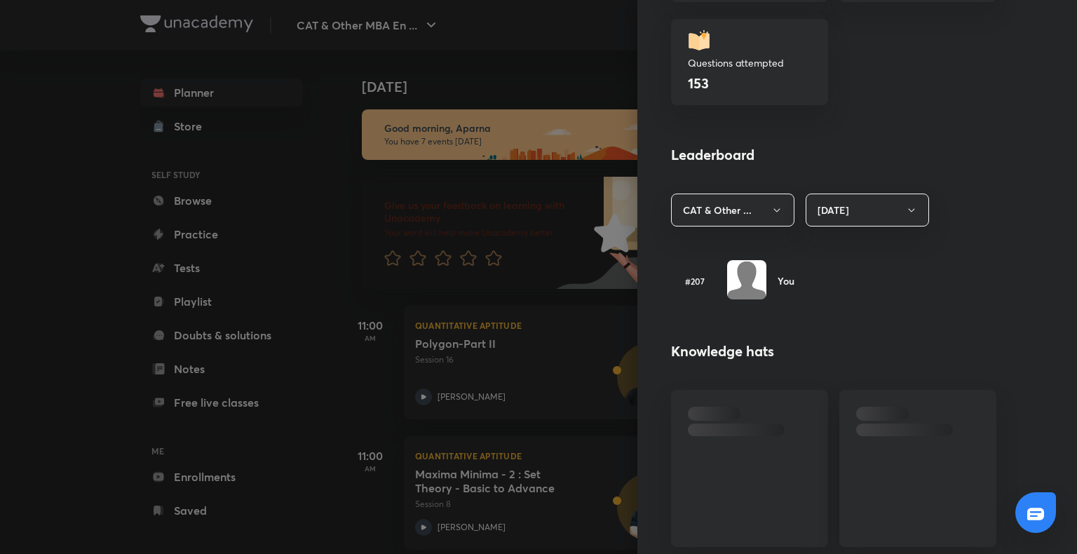
scroll to position [793, 0]
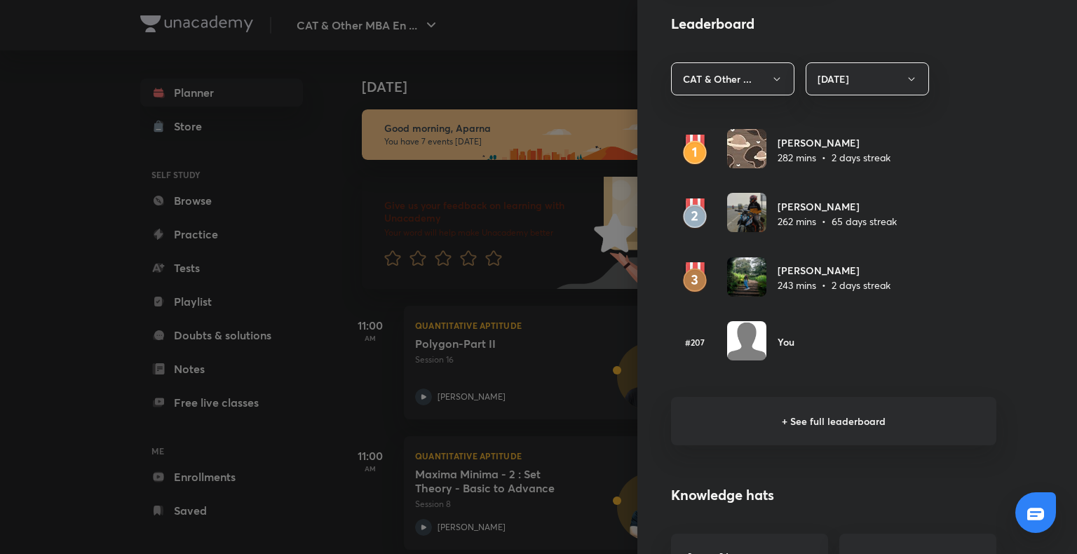
click at [841, 418] on h6 "+ See full leaderboard" at bounding box center [833, 421] width 325 height 48
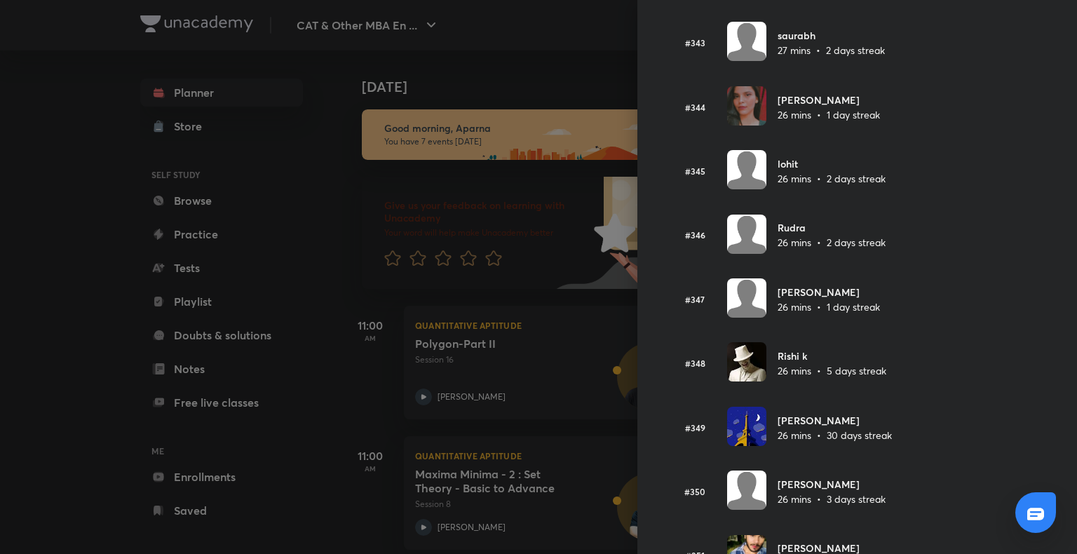
scroll to position [21885, 0]
